Goal: Find specific page/section: Find specific page/section

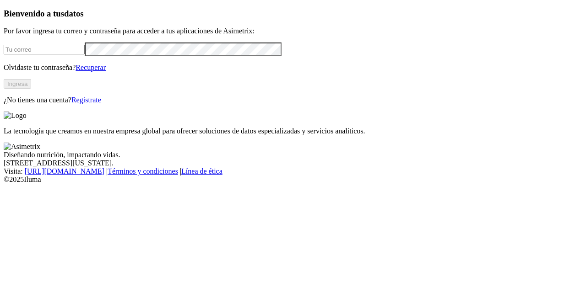
type input "[PERSON_NAME][EMAIL_ADDRESS][PERSON_NAME][DOMAIN_NAME]"
click at [31, 89] on button "Ingresa" at bounding box center [17, 84] width 27 height 10
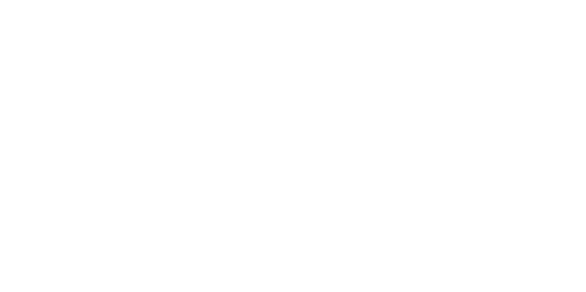
scroll to position [261, 0]
